Goal: Navigation & Orientation: Find specific page/section

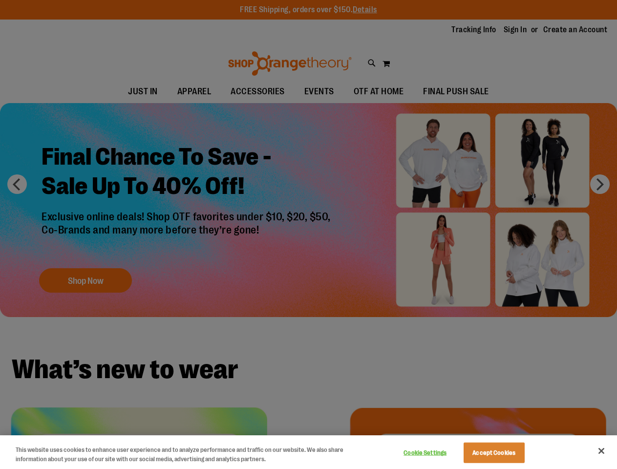
click at [308, 235] on div at bounding box center [308, 234] width 617 height 469
click at [437, 453] on button "Cookie Settings" at bounding box center [425, 453] width 61 height 20
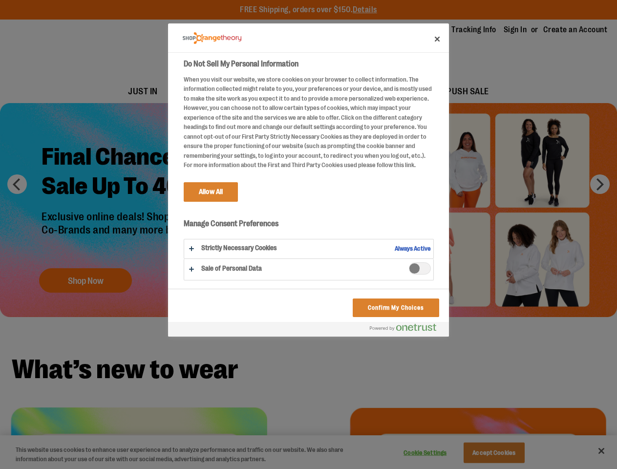
click at [506, 453] on div at bounding box center [308, 234] width 617 height 469
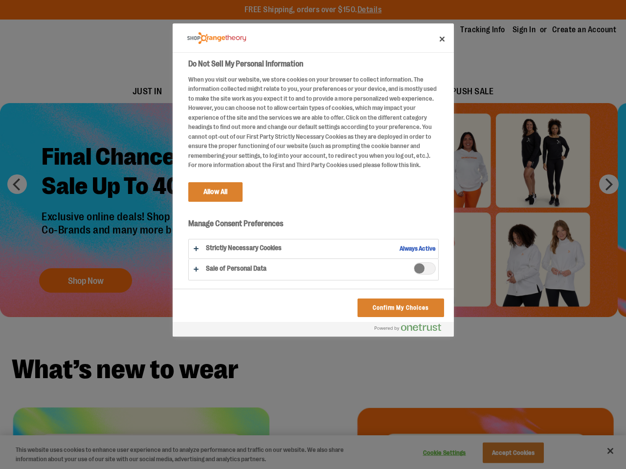
click at [602, 451] on div at bounding box center [313, 234] width 626 height 469
click at [511, 469] on html "Skip to Content The store will not work correctly when cookies are disabled. FR…" at bounding box center [313, 234] width 626 height 469
